Goal: Information Seeking & Learning: Learn about a topic

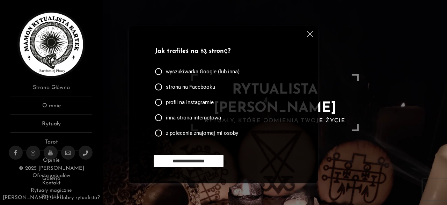
click at [309, 35] on img at bounding box center [310, 34] width 6 height 6
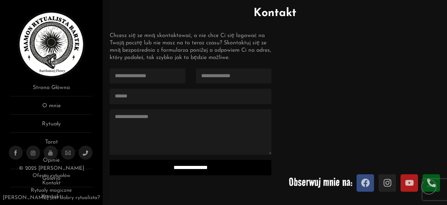
scroll to position [719, 0]
